Goal: Transaction & Acquisition: Book appointment/travel/reservation

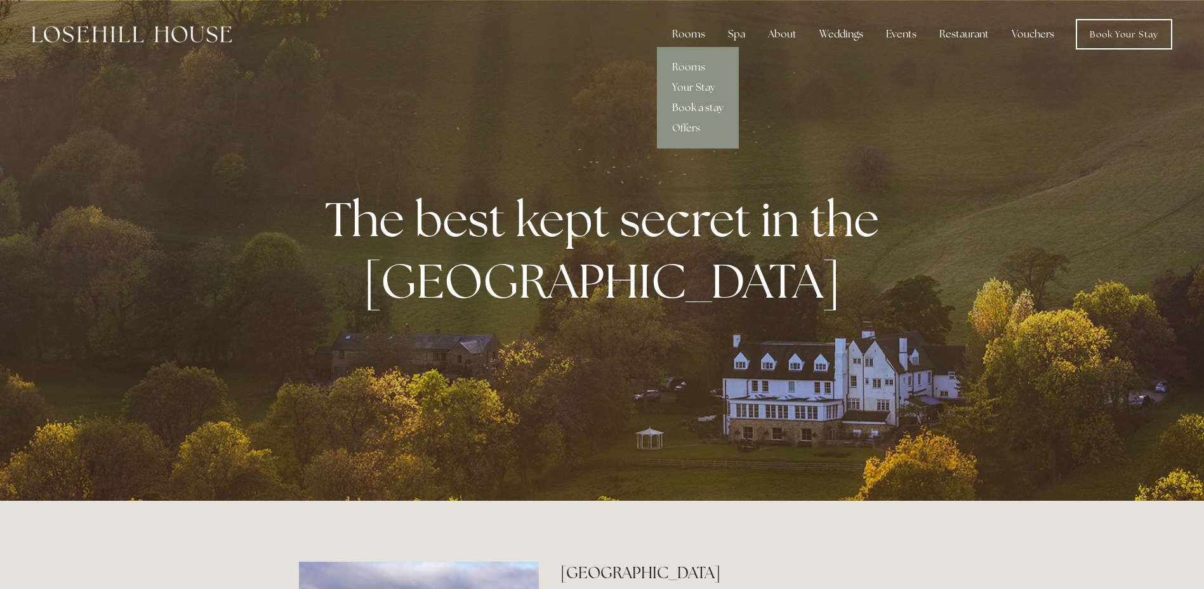
click at [711, 106] on link "Book a stay" at bounding box center [698, 108] width 82 height 20
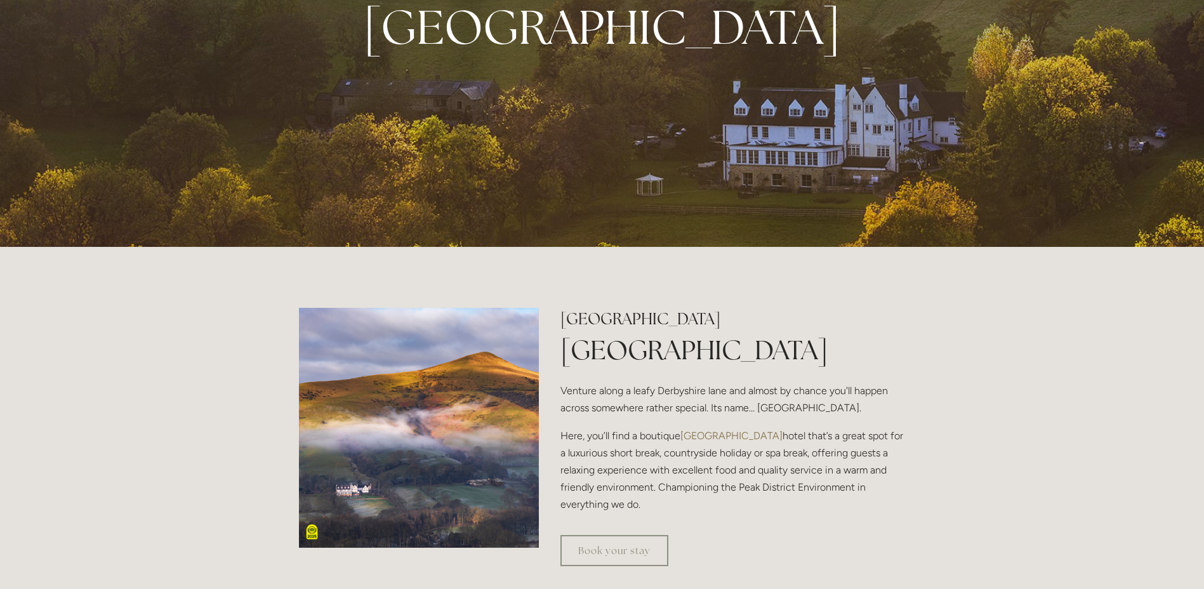
scroll to position [508, 0]
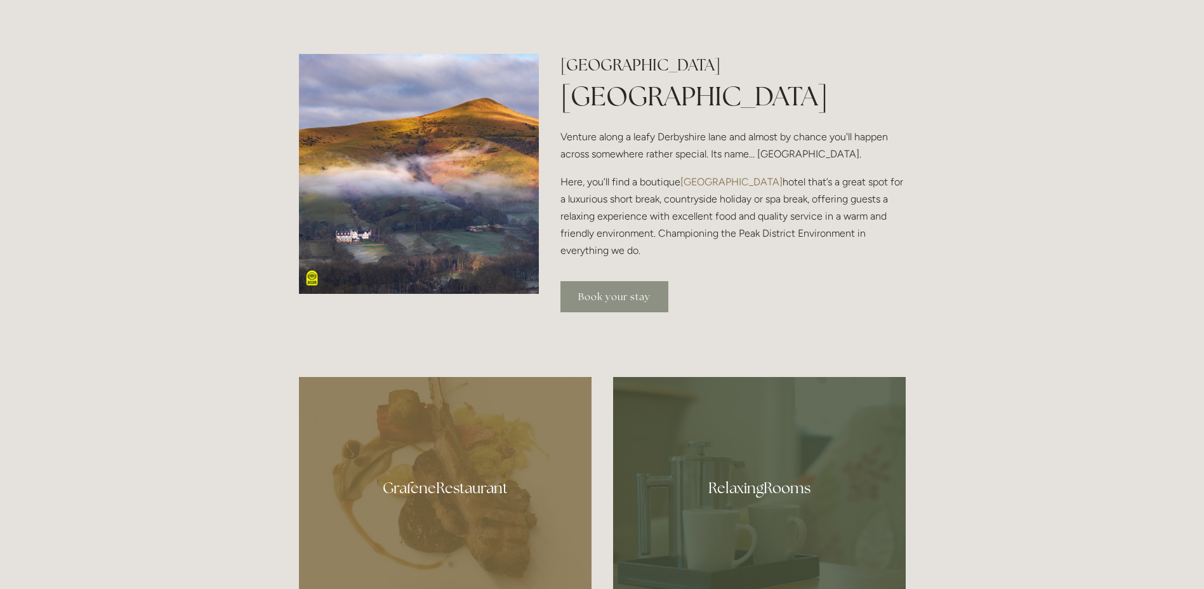
click at [590, 297] on link "Book your stay" at bounding box center [615, 296] width 108 height 31
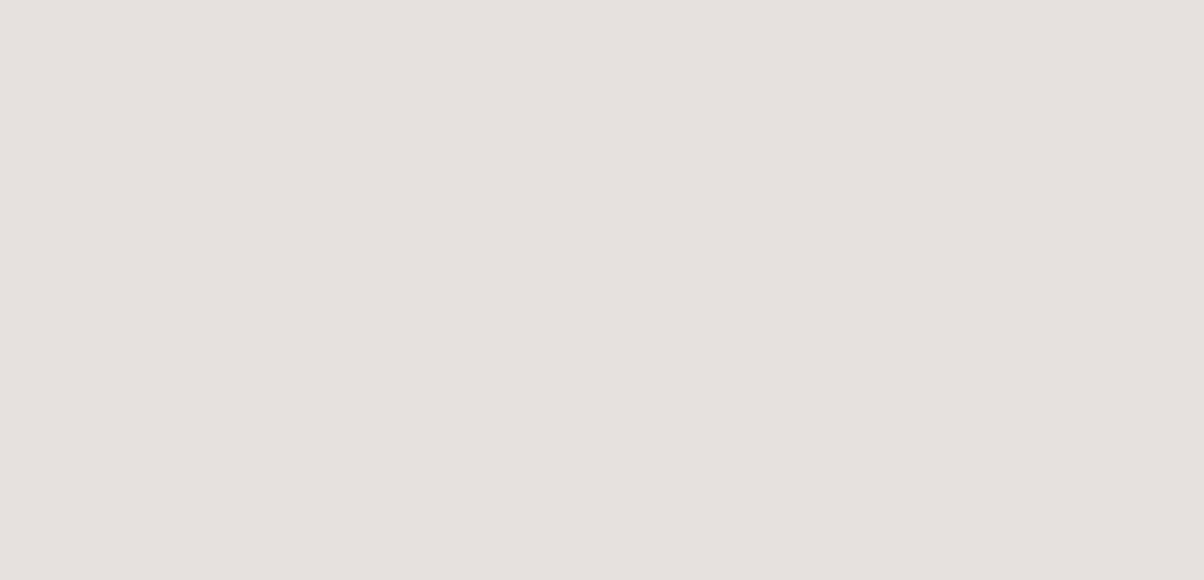
scroll to position [640, 0]
